Goal: Find specific page/section: Find specific page/section

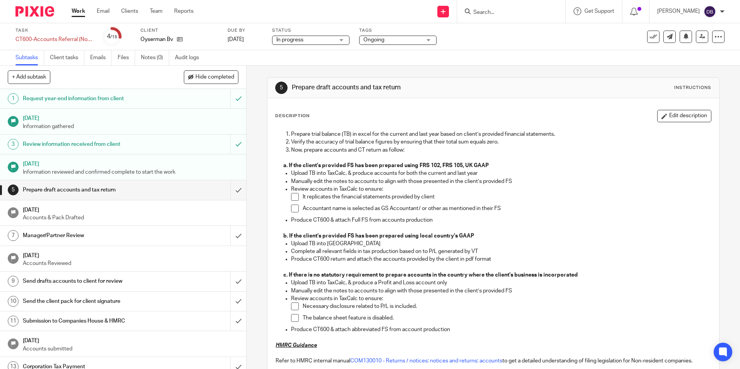
click at [492, 10] on input "Search" at bounding box center [507, 12] width 70 height 7
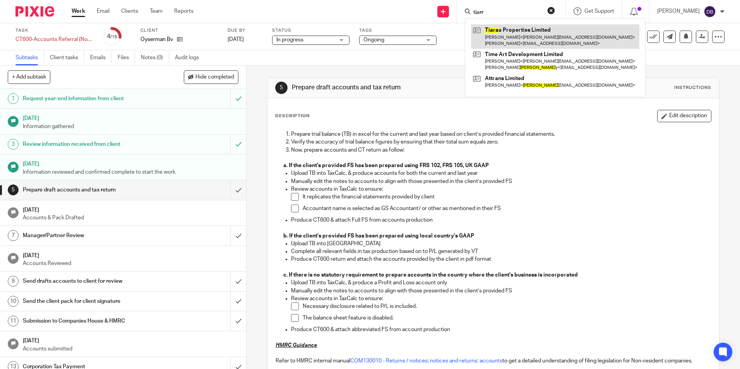
type input "tiarr"
click at [517, 32] on link at bounding box center [555, 36] width 168 height 24
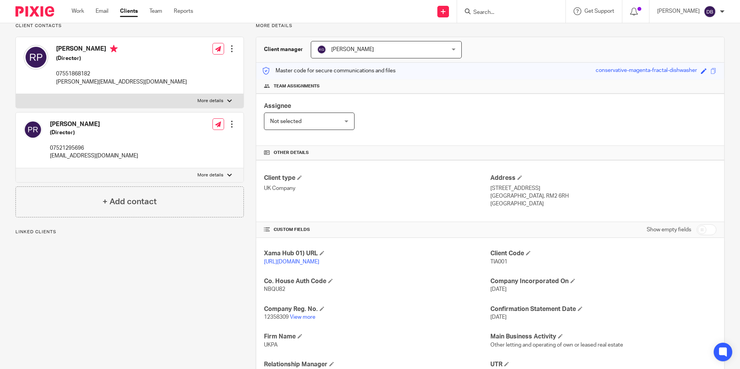
scroll to position [77, 0]
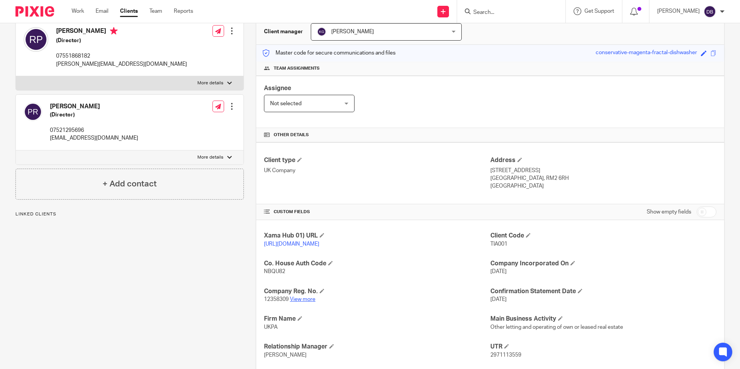
click at [298, 302] on link "View more" at bounding box center [303, 299] width 26 height 5
